Goal: Information Seeking & Learning: Learn about a topic

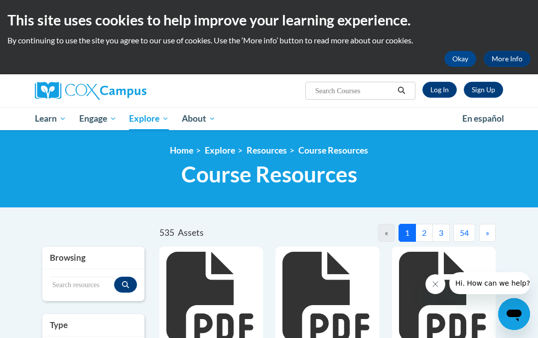
click at [351, 93] on input "Search..." at bounding box center [355, 91] width 80 height 12
type input "Phonics scope and sequence"
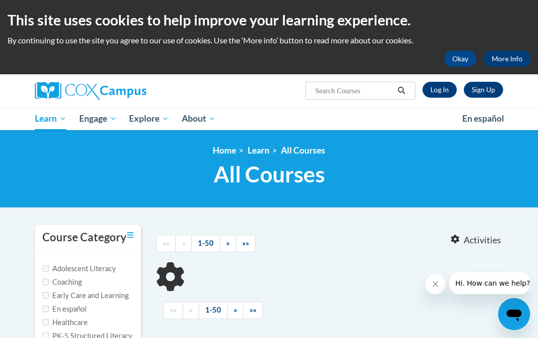
type input "Phonics scope and sequence"
